Goal: Navigation & Orientation: Find specific page/section

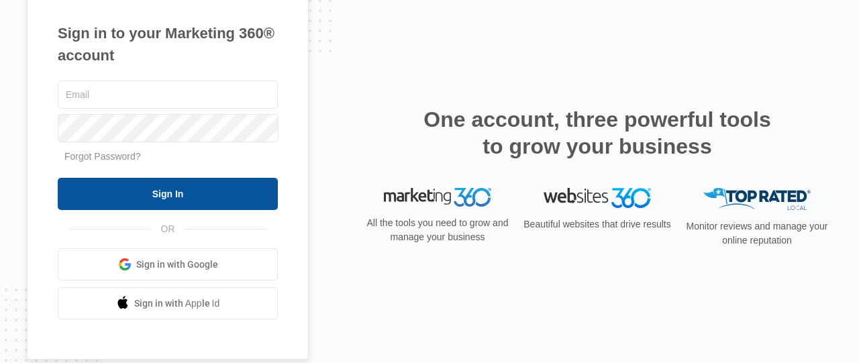
type input "[EMAIL_ADDRESS][DOMAIN_NAME]"
click at [137, 202] on input "Sign In" at bounding box center [168, 194] width 220 height 32
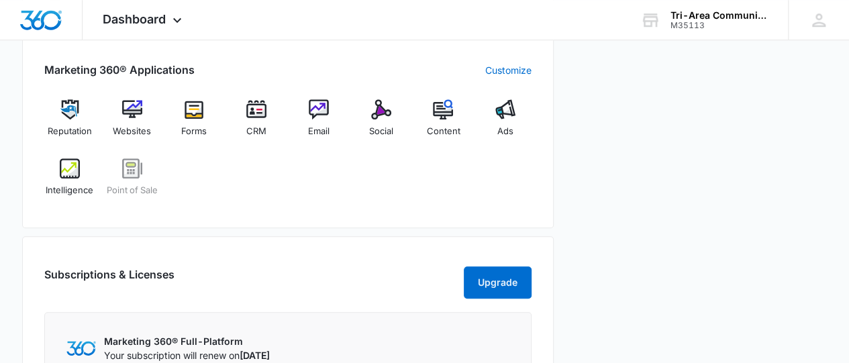
scroll to position [533, 0]
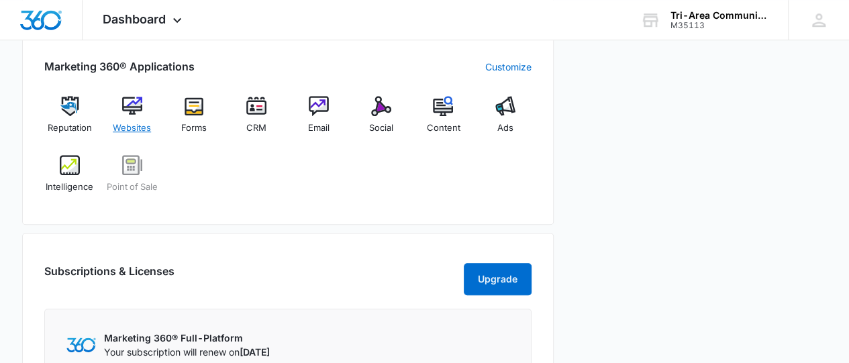
click at [138, 125] on span "Websites" at bounding box center [132, 127] width 38 height 13
